Goal: Task Accomplishment & Management: Complete application form

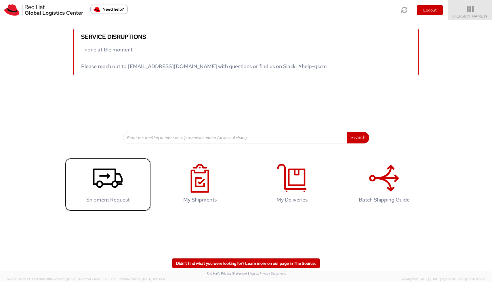
click at [103, 189] on icon at bounding box center [108, 178] width 30 height 29
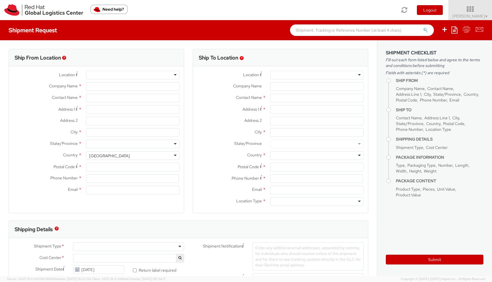
select select "536"
select select
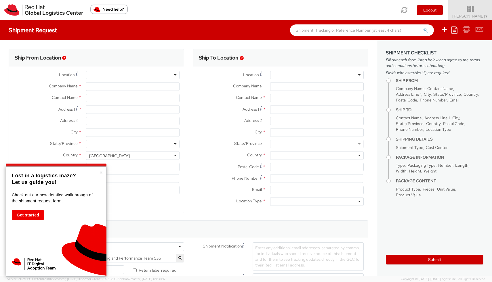
click at [99, 175] on div "× Lost in a logistics maze? Let us guide you! Check out our new detailed walkth…" at bounding box center [56, 221] width 101 height 110
click at [100, 173] on button "×" at bounding box center [100, 173] width 3 height 6
type input "Red Hat"
type input "[PERSON_NAME]"
type input "[PERSON_NAME][EMAIL_ADDRESS][DOMAIN_NAME]"
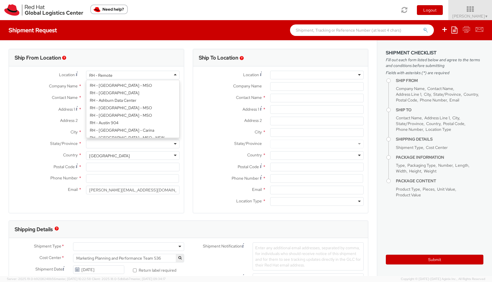
click at [115, 76] on div "RH - Remote" at bounding box center [132, 75] width 93 height 9
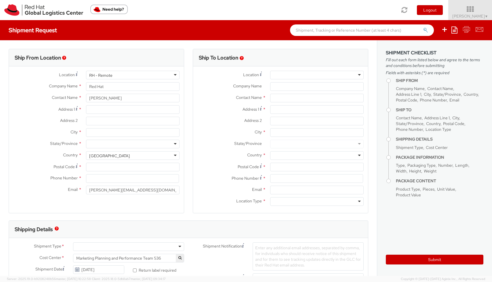
click at [118, 106] on div "Location * RH - Remote RH - Remote RH - [GEOGRAPHIC_DATA] - [GEOGRAPHIC_DATA] […" at bounding box center [96, 134] width 175 height 126
click at [113, 111] on input "Address 1 *" at bounding box center [132, 109] width 93 height 9
click at [99, 111] on input "[STREET_ADDRESS]" at bounding box center [132, 109] width 93 height 9
type input "[STREET_ADDRESS]"
click at [93, 120] on input "Address 2 *" at bounding box center [132, 121] width 93 height 9
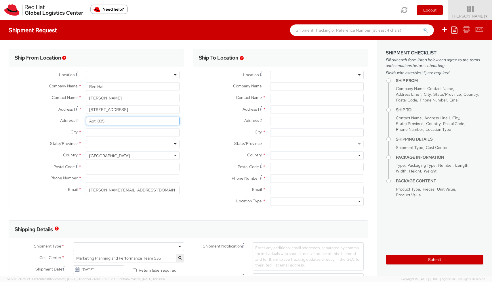
type input "Apt 1835"
click at [93, 135] on input "City *" at bounding box center [132, 132] width 93 height 9
type input "[GEOGRAPHIC_DATA]"
click at [94, 145] on div at bounding box center [132, 144] width 93 height 9
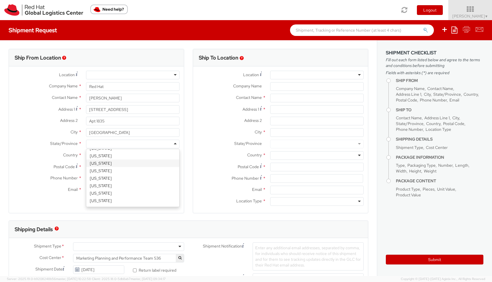
scroll to position [238, 0]
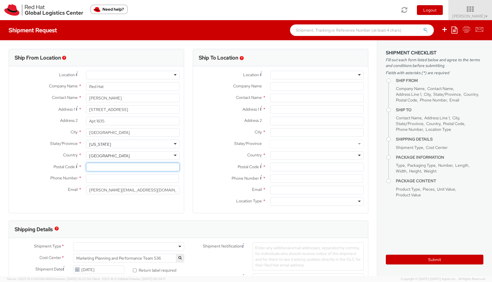
click at [111, 166] on input "Postal Code *" at bounding box center [132, 167] width 93 height 9
type input "10451"
click at [117, 183] on div "Phone Number *" at bounding box center [96, 179] width 175 height 11
click at [117, 182] on input at bounding box center [132, 178] width 93 height 9
type input "9172503715"
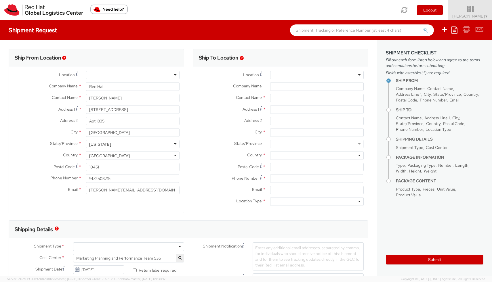
click at [285, 77] on div at bounding box center [316, 75] width 93 height 9
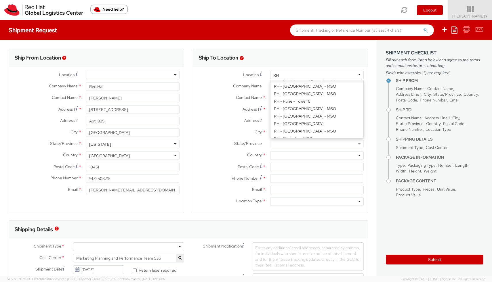
scroll to position [614, 0]
type input "RH rAL"
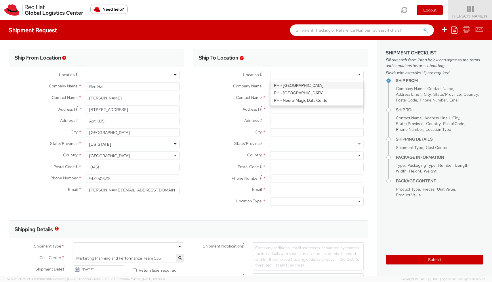
type input "Red Hat, Inc."
type input "[STREET_ADDRESS]"
type input "RALEIGH"
type input "27601"
type input "[PHONE_NUMBER]"
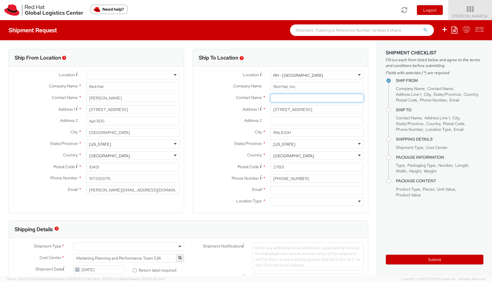
click at [295, 100] on input "text" at bounding box center [316, 98] width 93 height 9
type input "l"
type input "[PERSON_NAME]"
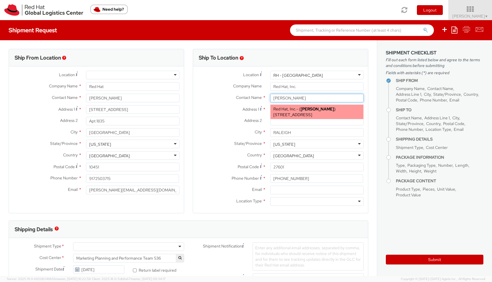
click at [312, 117] on span "[STREET_ADDRESS]" at bounding box center [292, 114] width 39 height 5
type input "[EMAIL_ADDRESS][DOMAIN_NAME]"
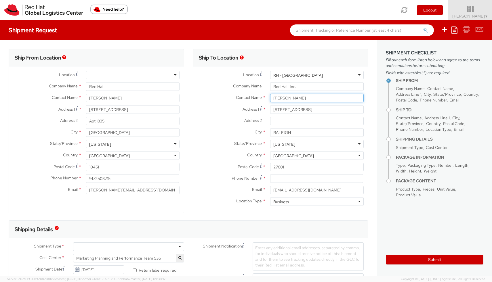
scroll to position [1, 0]
type input "[PERSON_NAME]"
click at [295, 181] on input at bounding box center [316, 178] width 93 height 9
type input "9197102632"
click at [270, 228] on div "Shipping Details" at bounding box center [188, 228] width 359 height 17
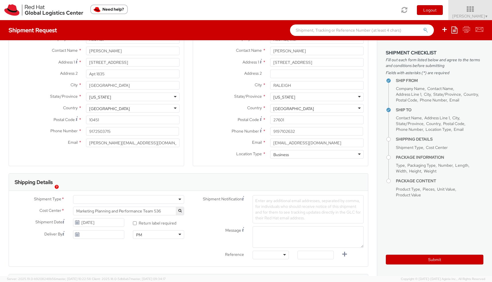
scroll to position [48, 0]
click at [155, 201] on div at bounding box center [128, 198] width 111 height 9
select select "900"
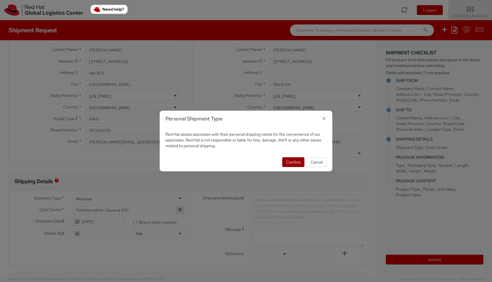
click at [296, 165] on button "Confirm" at bounding box center [293, 162] width 22 height 10
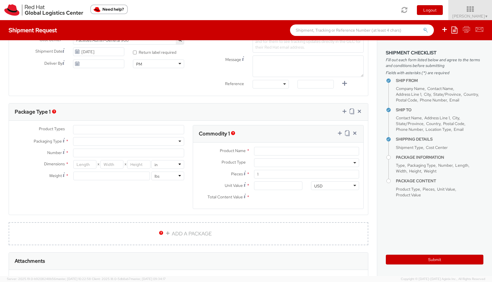
scroll to position [218, 0]
click at [150, 126] on ul at bounding box center [128, 129] width 110 height 9
click at [29, 151] on label "Number *" at bounding box center [39, 152] width 60 height 8
click at [73, 151] on input "Number *" at bounding box center [128, 152] width 111 height 9
click at [93, 143] on div at bounding box center [128, 141] width 111 height 9
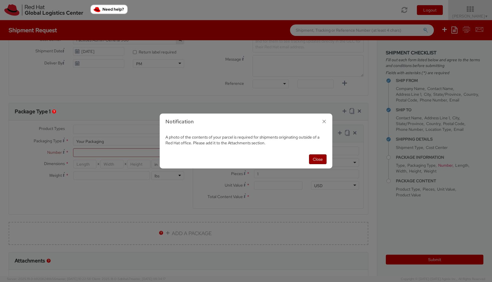
click at [321, 160] on button "Close" at bounding box center [318, 159] width 18 height 10
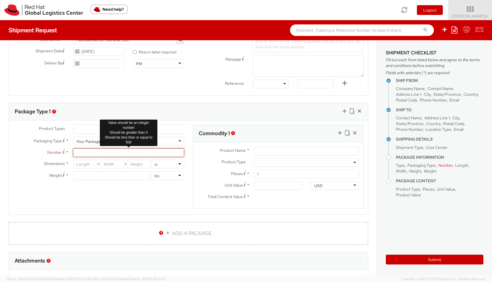
click at [106, 149] on input "Number *" at bounding box center [128, 152] width 111 height 9
click at [114, 155] on input "Number *" at bounding box center [128, 152] width 111 height 9
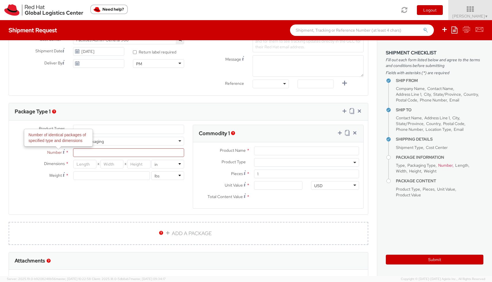
click at [63, 151] on icon at bounding box center [64, 151] width 2 height 5
click at [73, 151] on input "Number Number of identical packages of specified type and dimensions *" at bounding box center [128, 152] width 111 height 9
click at [66, 152] on span "*" at bounding box center [67, 152] width 3 height 6
click at [73, 152] on input "Number *" at bounding box center [128, 152] width 111 height 9
click at [63, 152] on use at bounding box center [64, 151] width 2 height 4
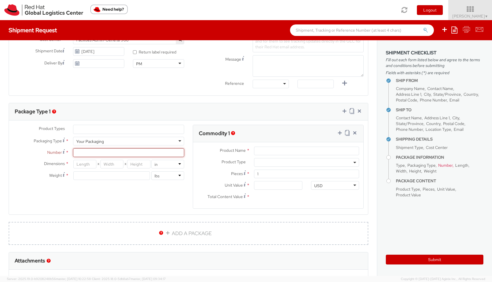
click at [73, 152] on input "Number *" at bounding box center [128, 152] width 111 height 9
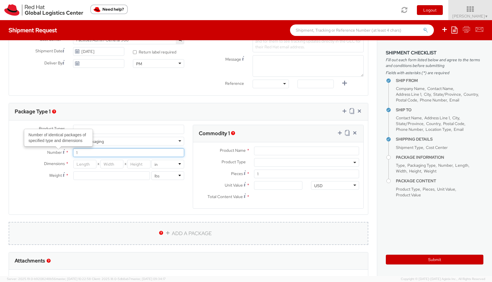
type input "1"
click at [132, 236] on link "ADD A PACKAGE" at bounding box center [188, 233] width 359 height 23
select select
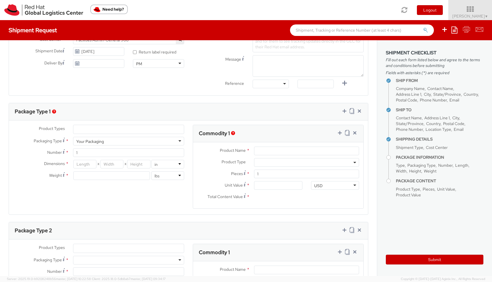
click at [121, 199] on div "Product Types * Documents Docking Station Laptop Monitor Other Hardware Server …" at bounding box center [188, 170] width 359 height 91
click at [87, 164] on input "number" at bounding box center [84, 164] width 23 height 9
click at [141, 202] on div "Product Types * Documents Docking Station Laptop Monitor Other Hardware Server …" at bounding box center [188, 170] width 359 height 91
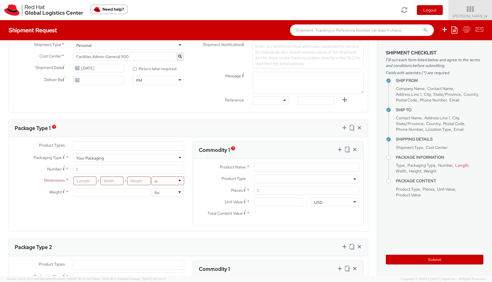
scroll to position [201, 0]
click at [110, 195] on input "number" at bounding box center [111, 193] width 76 height 9
type input "1"
click at [106, 223] on div "Product Types * Documents Docking Station Laptop Monitor Other Hardware Server …" at bounding box center [188, 187] width 359 height 91
click at [102, 192] on input "1" at bounding box center [111, 193] width 76 height 9
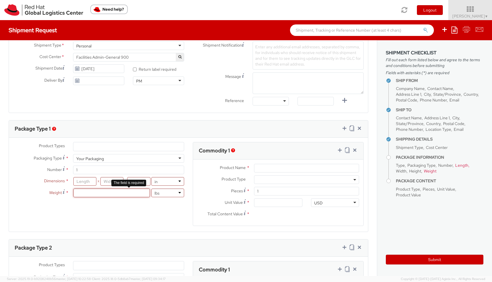
type input "1"
type input "2"
click at [107, 180] on input "number" at bounding box center [111, 181] width 23 height 9
click at [93, 180] on input "number" at bounding box center [84, 181] width 23 height 9
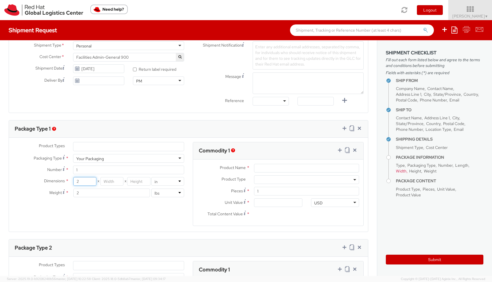
type input "2"
click at [116, 179] on input "number" at bounding box center [111, 181] width 23 height 9
type input "2"
click at [150, 181] on input "number" at bounding box center [138, 181] width 23 height 9
type input "2"
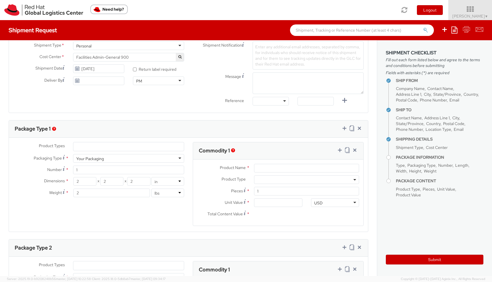
click at [138, 211] on div "Product Types * Documents Docking Station Laptop Monitor Other Hardware Server …" at bounding box center [188, 187] width 359 height 91
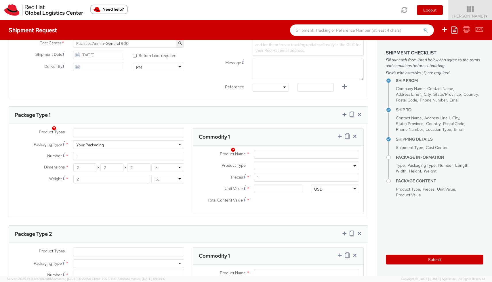
scroll to position [197, 0]
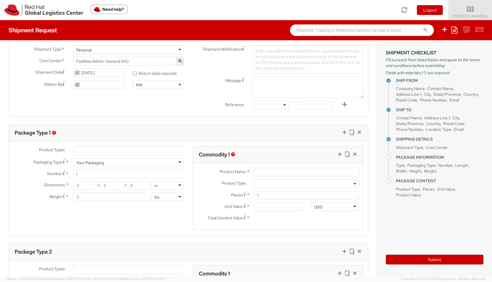
click at [233, 152] on img "button" at bounding box center [233, 154] width 4 height 4
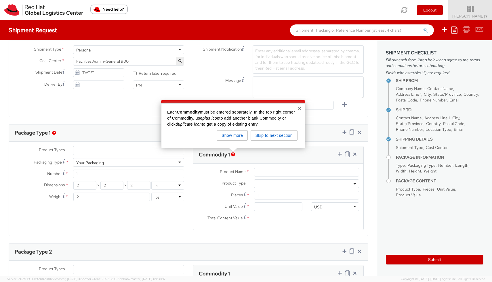
click at [290, 254] on div "Package Type 2" at bounding box center [188, 251] width 359 height 17
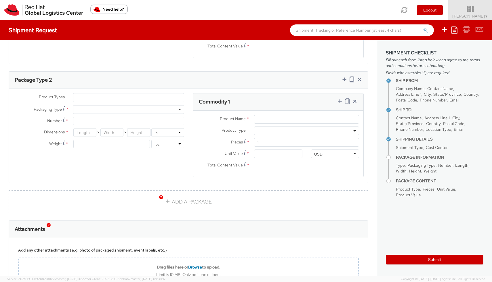
scroll to position [373, 0]
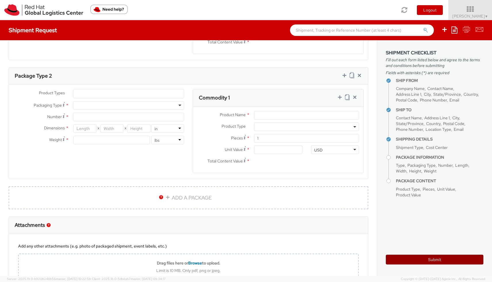
click at [442, 258] on button "Submit" at bounding box center [433, 260] width 97 height 10
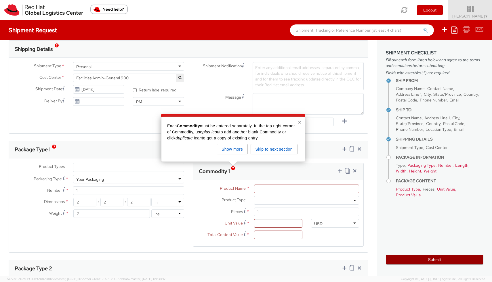
scroll to position [188, 0]
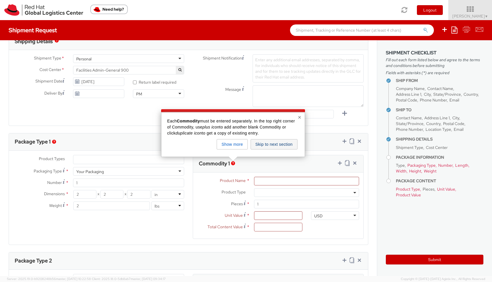
click at [268, 146] on button "Skip to next section" at bounding box center [273, 144] width 47 height 10
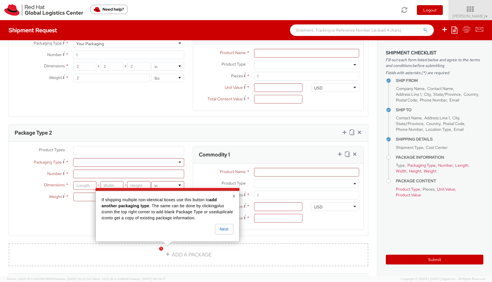
scroll to position [321, 0]
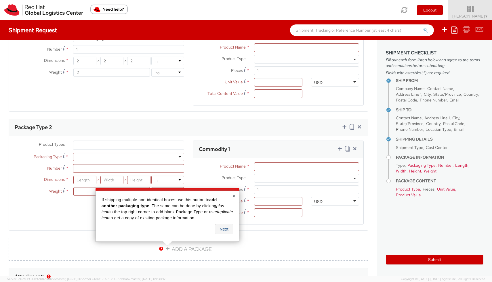
click at [224, 226] on button "Next" at bounding box center [224, 229] width 18 height 10
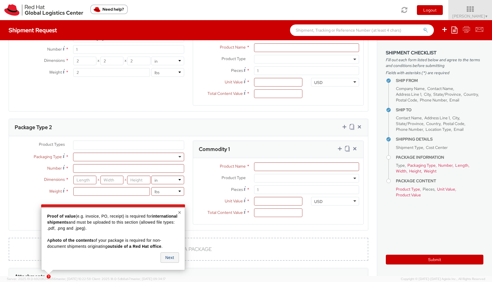
click at [173, 256] on button "Next" at bounding box center [169, 257] width 18 height 10
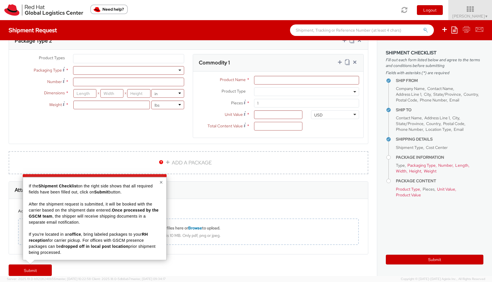
scroll to position [417, 0]
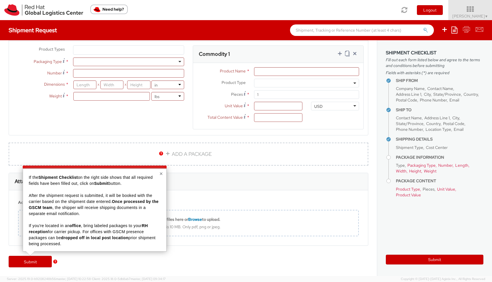
click at [160, 175] on button "×" at bounding box center [160, 174] width 3 height 6
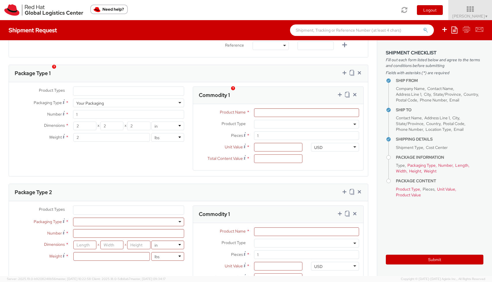
scroll to position [264, 0]
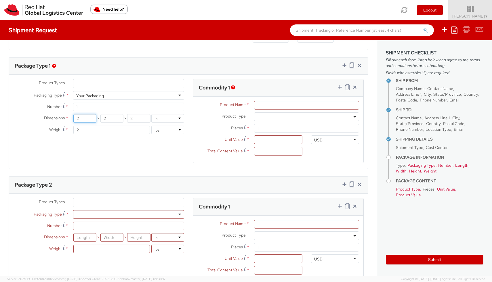
click at [81, 120] on input "2" at bounding box center [84, 118] width 23 height 9
type input "10"
click at [112, 121] on input "2" at bounding box center [111, 118] width 23 height 9
click at [113, 144] on div "Product Types * Documents Docking Station Laptop Monitor Other Hardware Server …" at bounding box center [188, 124] width 359 height 91
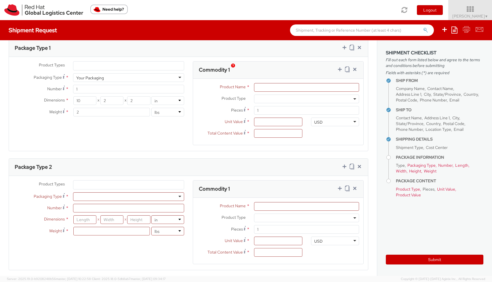
scroll to position [279, 0]
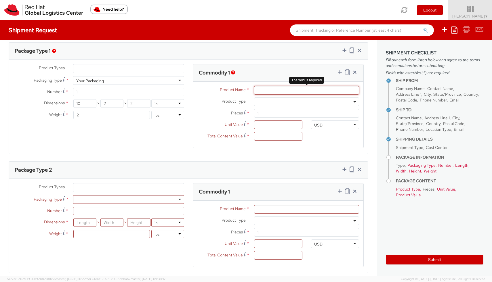
click at [277, 89] on input "Product Name *" at bounding box center [306, 90] width 105 height 9
type input "G"
type input "Mixed bag"
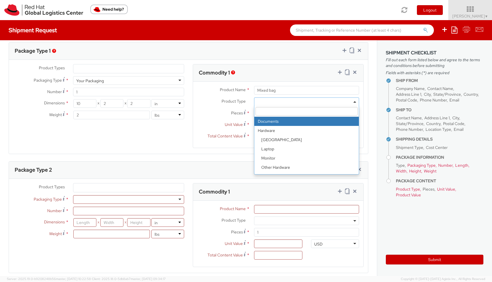
click at [273, 100] on span at bounding box center [306, 101] width 105 height 9
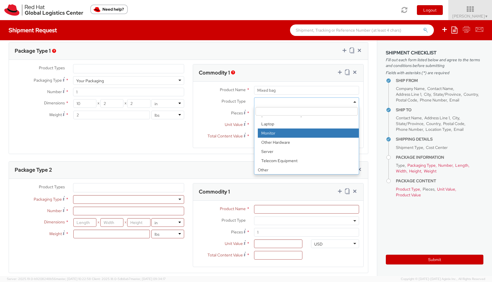
scroll to position [25, 0]
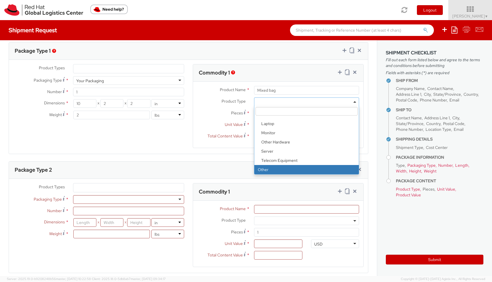
select select "OTHER"
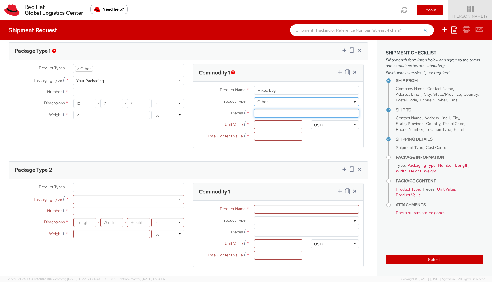
click at [276, 112] on input "1" at bounding box center [306, 113] width 105 height 9
click at [283, 128] on input "Unit Value *" at bounding box center [278, 124] width 48 height 9
click at [285, 138] on input "Total Content Value *" at bounding box center [278, 136] width 48 height 9
click at [350, 154] on agx-form-section "Commodity 1 Product Name * Mixed bag Product Type * Documents Docking Station L…" at bounding box center [277, 109] width 179 height 91
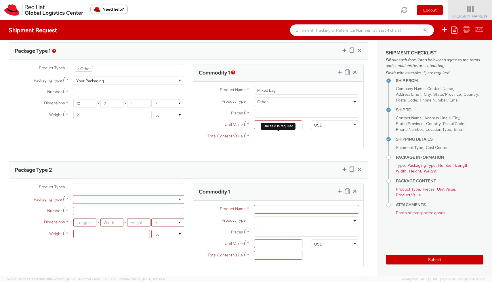
click at [289, 132] on input "Total Content Value *" at bounding box center [278, 136] width 48 height 9
click at [292, 123] on input "Unit Value *" at bounding box center [278, 124] width 48 height 9
type input "0.00"
click at [315, 144] on div "Product Name * Mixed bag Product Type * Documents Docking Station Laptop Monito…" at bounding box center [278, 115] width 170 height 66
click at [284, 139] on input "Total Content Value *" at bounding box center [278, 136] width 48 height 9
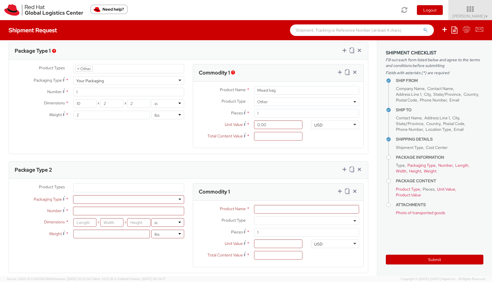
click at [292, 174] on div "Package Type 2" at bounding box center [188, 170] width 359 height 17
click at [259, 137] on input "Total Content Value *" at bounding box center [278, 136] width 48 height 9
click at [256, 123] on input "0.00" at bounding box center [278, 124] width 48 height 9
type input "1.00"
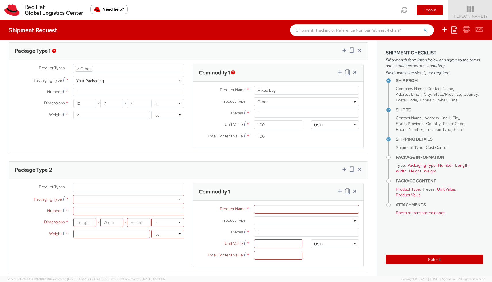
click at [277, 165] on div "Package Type 2" at bounding box center [188, 170] width 359 height 17
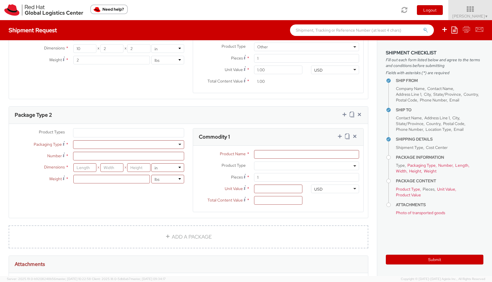
scroll to position [335, 0]
click at [127, 127] on ul at bounding box center [128, 131] width 110 height 9
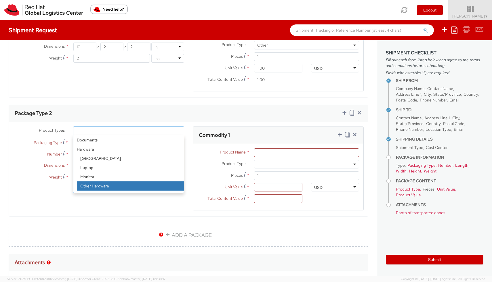
scroll to position [25, 0]
select select "OTHER"
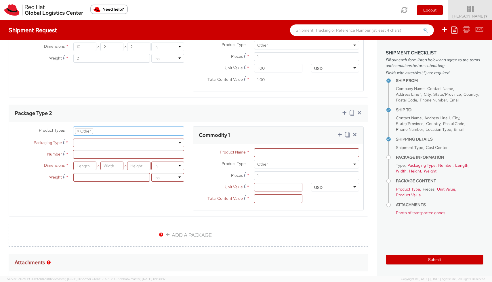
scroll to position [46, 0]
click at [134, 144] on div at bounding box center [128, 143] width 111 height 9
type input "1"
type input "9.5"
type input "12.5"
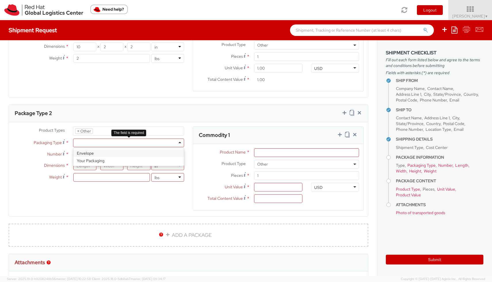
type input "0.25"
type input "1"
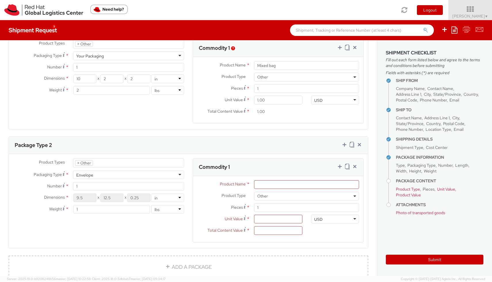
scroll to position [303, 0]
click at [360, 145] on icon at bounding box center [359, 145] width 6 height 6
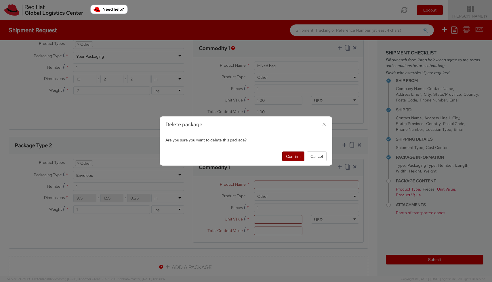
click at [303, 157] on button "Confirm" at bounding box center [293, 156] width 22 height 10
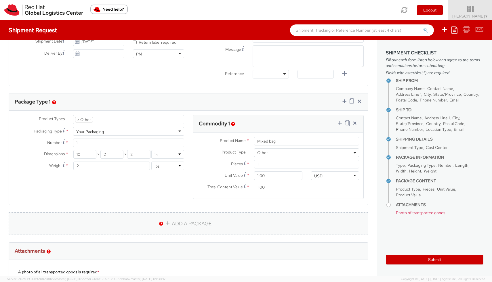
scroll to position [219, 0]
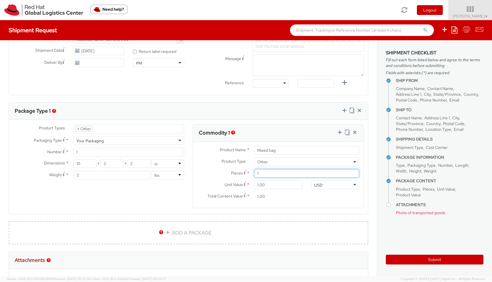
click at [264, 174] on input "1" at bounding box center [306, 173] width 105 height 9
type input "0.00"
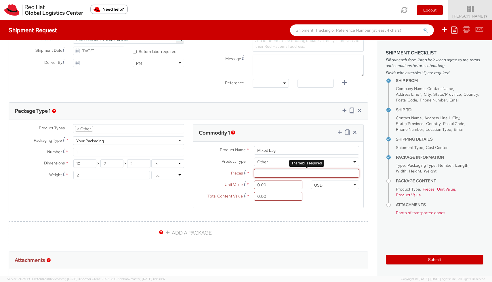
type input "3"
type input "4"
type input "3"
click at [268, 216] on agx-form-section "Package Type 1 Product Types * Documents Docking Station Laptop Monitor Other H…" at bounding box center [188, 161] width 368 height 119
click at [268, 186] on input "0.00" at bounding box center [278, 185] width 48 height 9
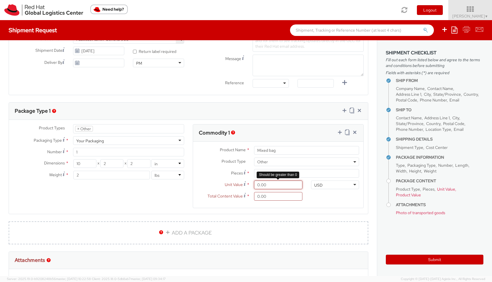
type input "1.00"
type input "3.00"
click at [265, 200] on input "3.00" at bounding box center [278, 196] width 48 height 9
click at [264, 197] on input "3.00" at bounding box center [278, 196] width 48 height 9
click at [276, 185] on input "1.00" at bounding box center [278, 185] width 48 height 9
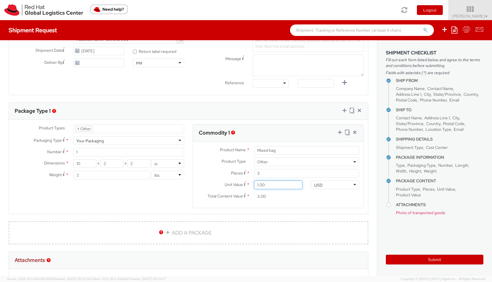
type input "0.00"
type input "3.00"
type input "9.00"
click at [296, 211] on agx-form-section "Commodity 1 Product Name * Mixed bag Product Type * Documents Docking Station L…" at bounding box center [277, 169] width 179 height 91
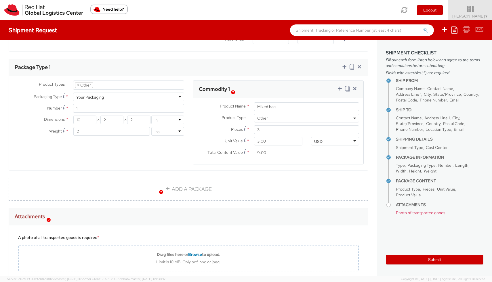
scroll to position [259, 0]
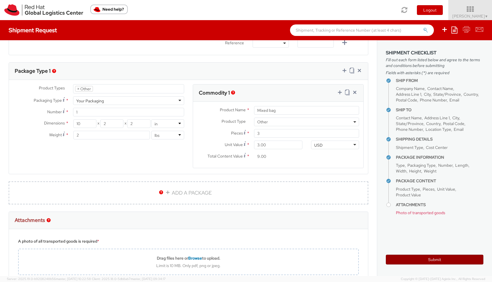
click at [421, 259] on button "Submit" at bounding box center [433, 260] width 97 height 10
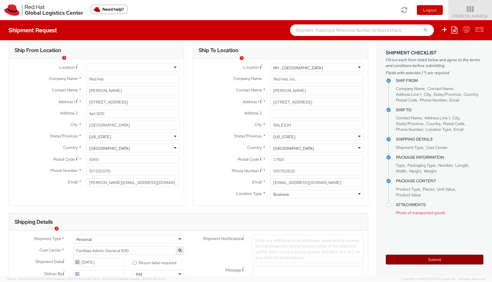
scroll to position [0, 0]
